Goal: Entertainment & Leisure: Consume media (video, audio)

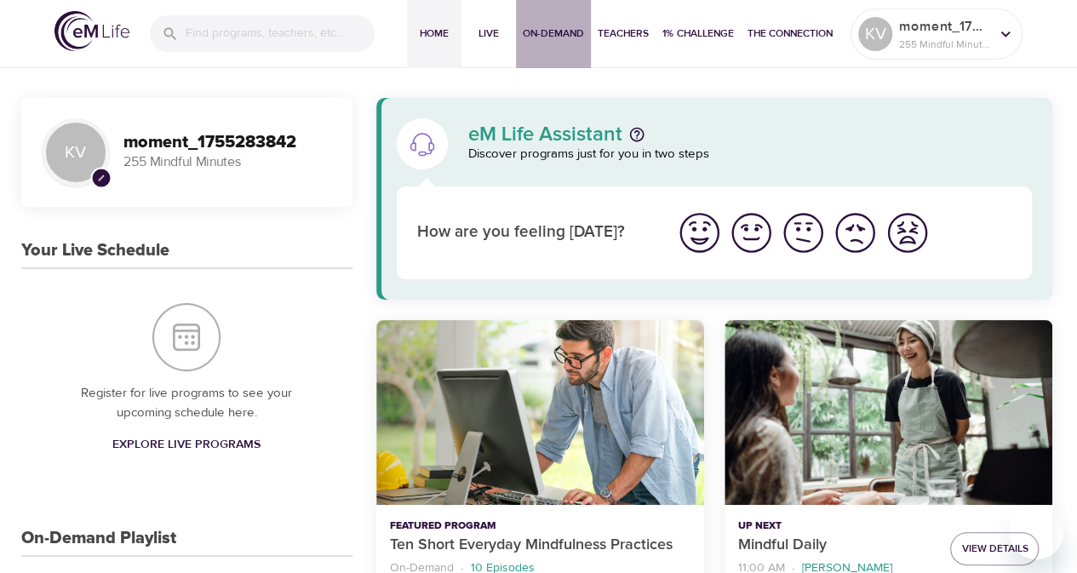
click at [554, 29] on span "On-Demand" at bounding box center [553, 34] width 61 height 18
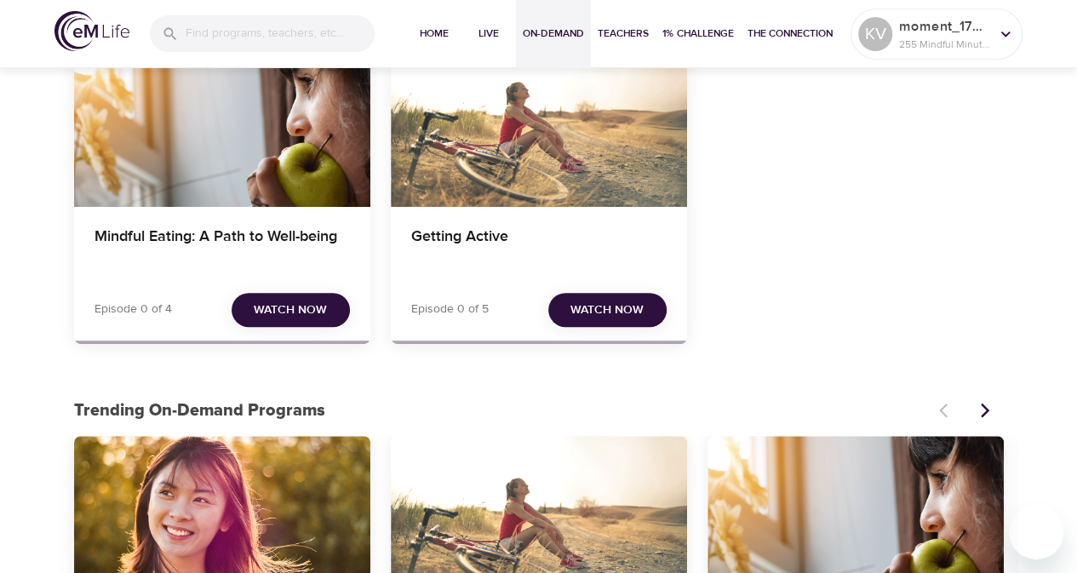
scroll to position [170, 0]
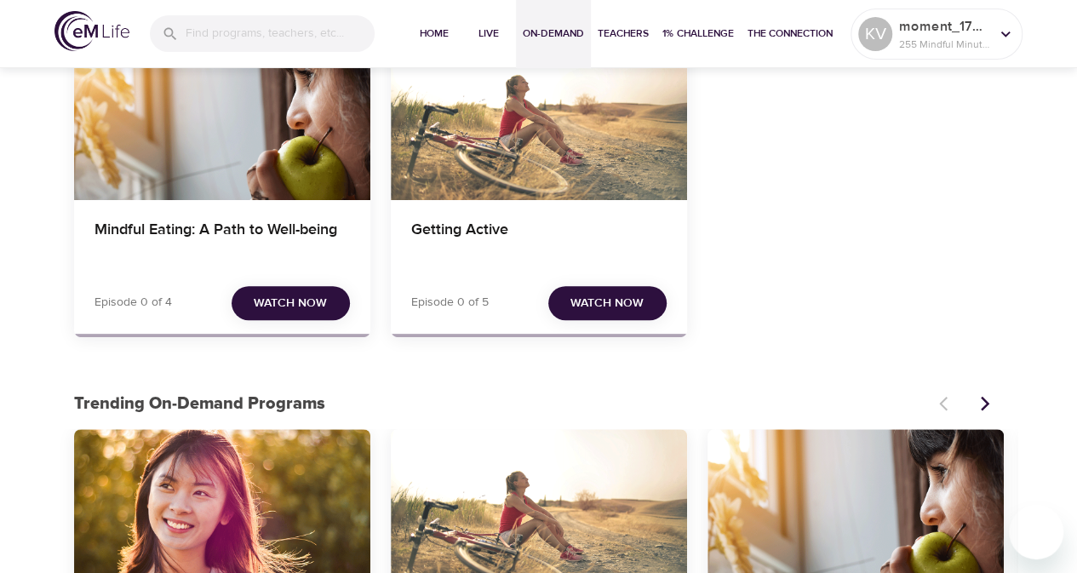
click at [290, 301] on span "Watch Now" at bounding box center [290, 303] width 73 height 21
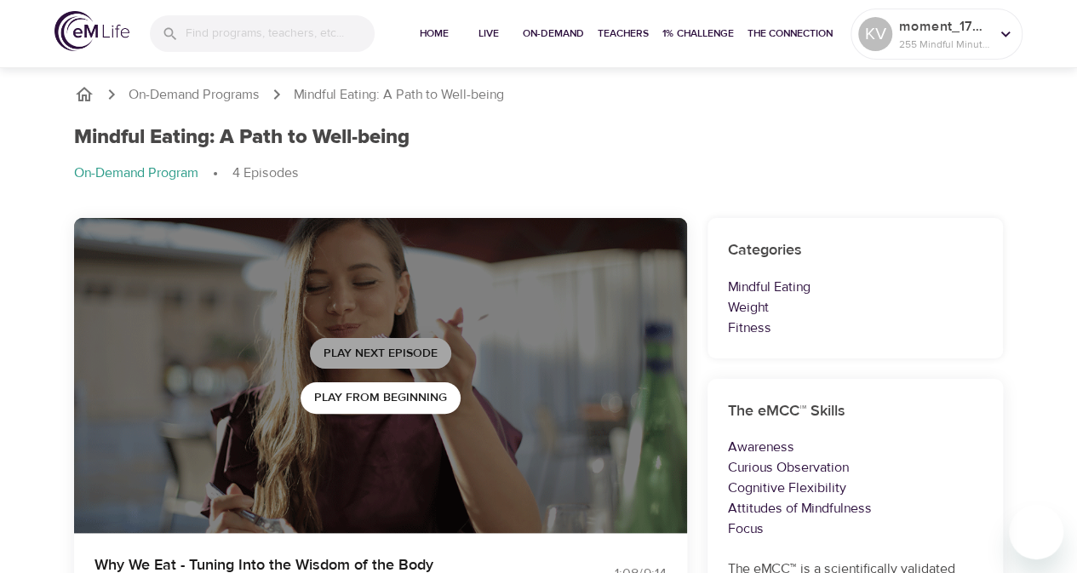
click at [358, 350] on span "Play Next Episode" at bounding box center [381, 353] width 114 height 21
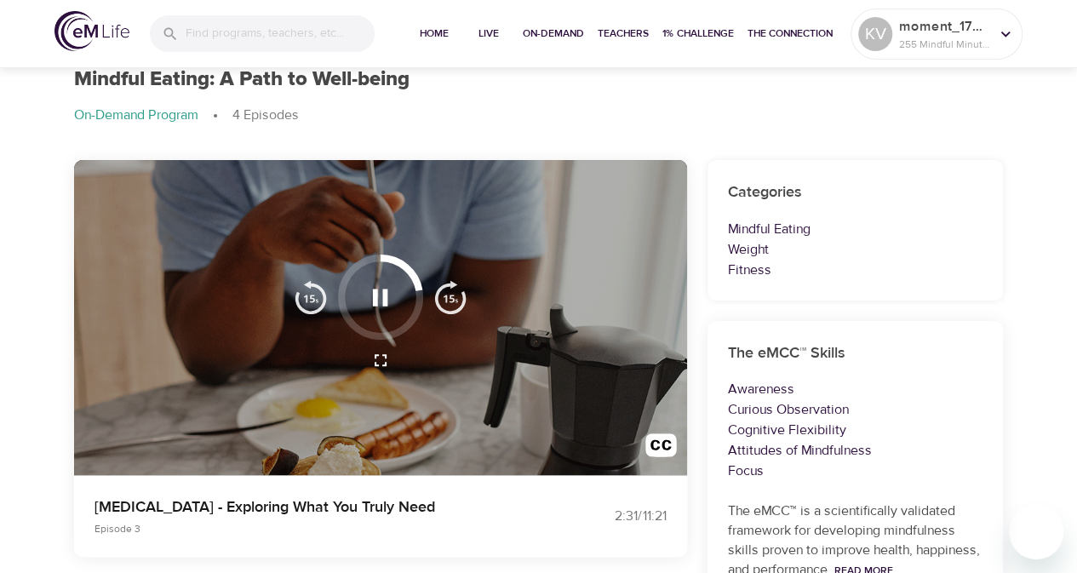
scroll to position [85, 0]
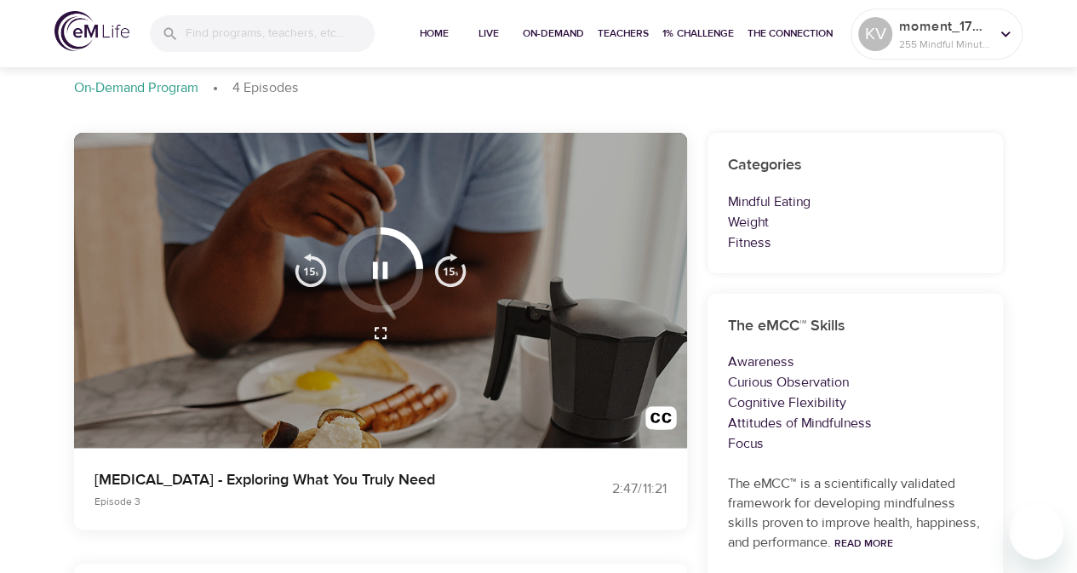
click at [400, 261] on button "button" at bounding box center [380, 270] width 50 height 50
click at [387, 258] on icon "button" at bounding box center [380, 271] width 30 height 30
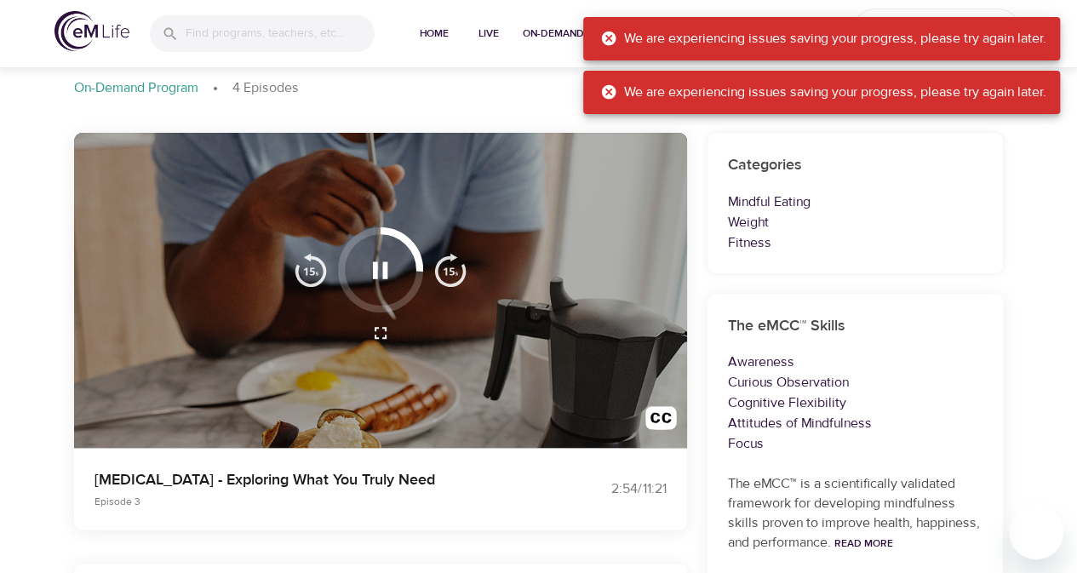
click at [374, 279] on icon "button" at bounding box center [380, 271] width 30 height 30
click at [374, 280] on icon "button" at bounding box center [380, 271] width 30 height 30
